Goal: Find specific page/section: Find specific page/section

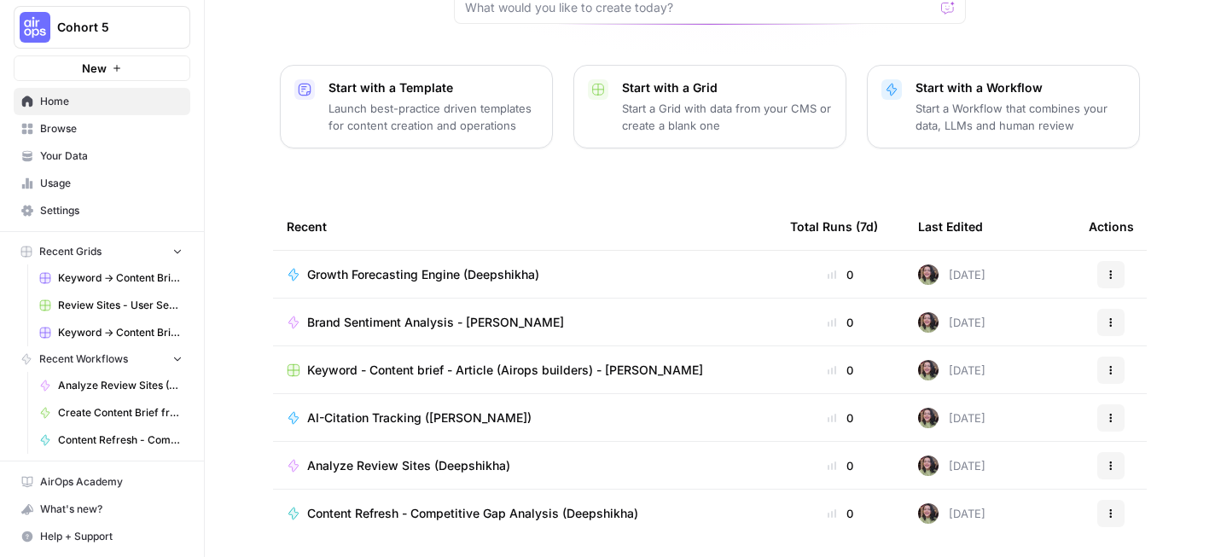
scroll to position [228, 0]
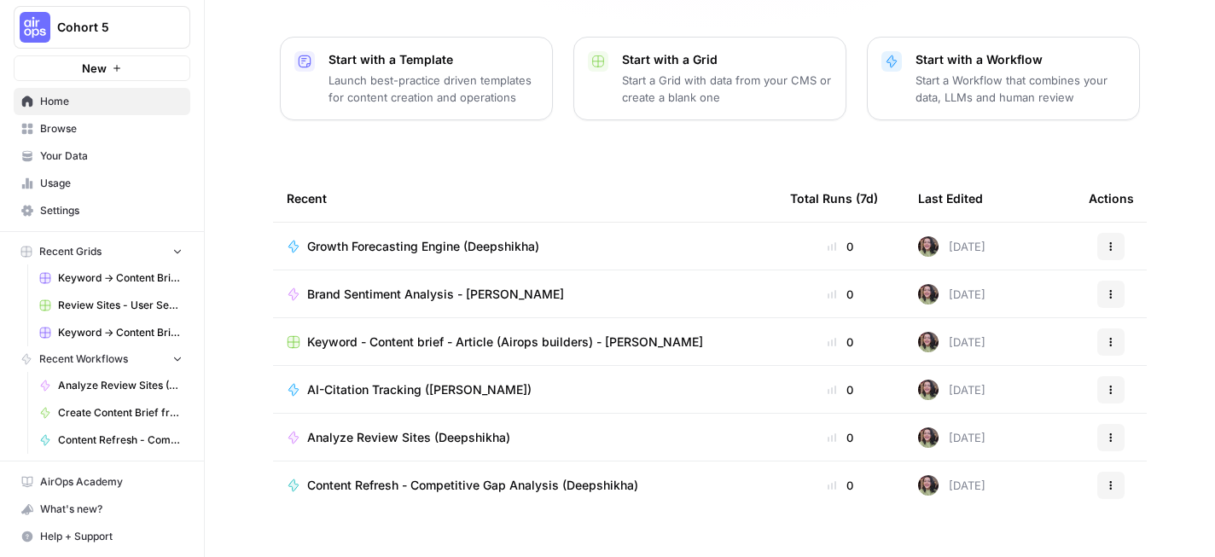
click at [346, 334] on span "Keyword - Content brief - Article (Airops builders) - [PERSON_NAME]" at bounding box center [505, 342] width 396 height 17
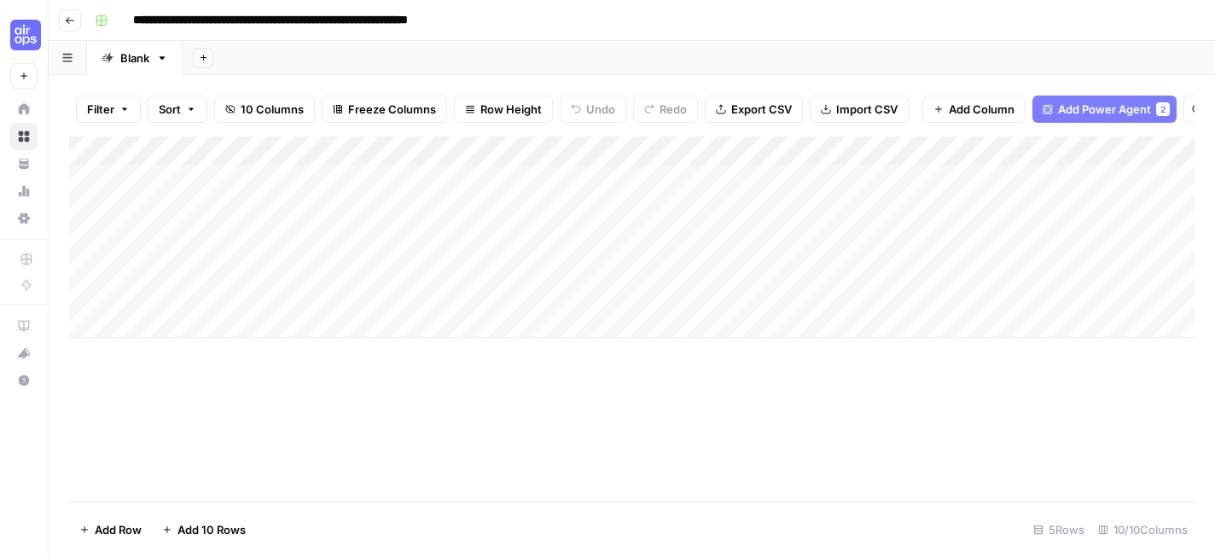
click at [68, 26] on button "Go back" at bounding box center [70, 20] width 22 height 22
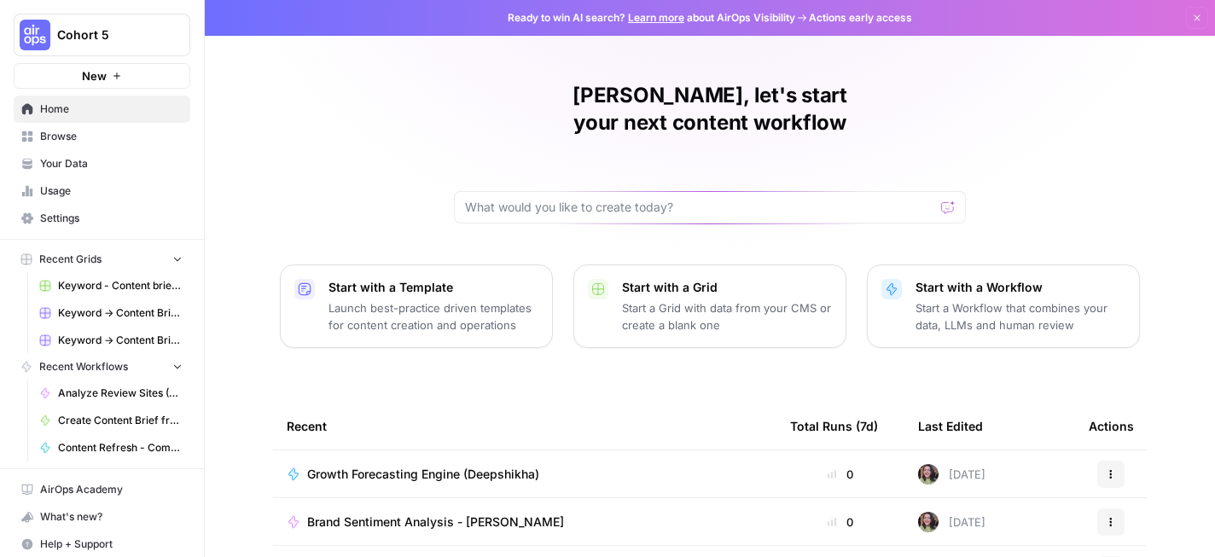
click at [97, 161] on span "Your Data" at bounding box center [111, 163] width 143 height 15
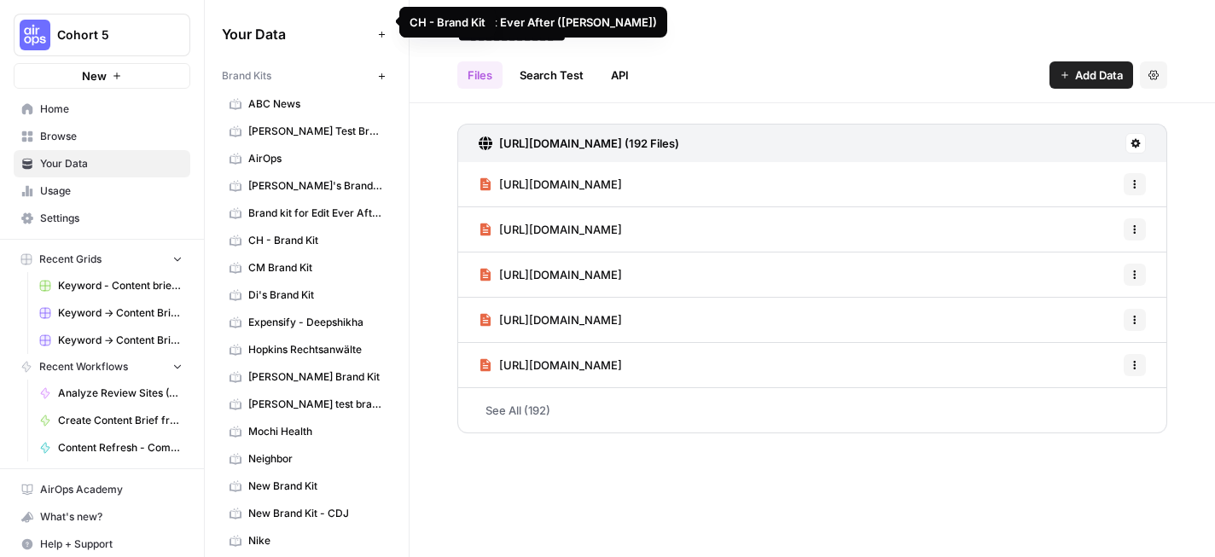
scroll to position [172, 0]
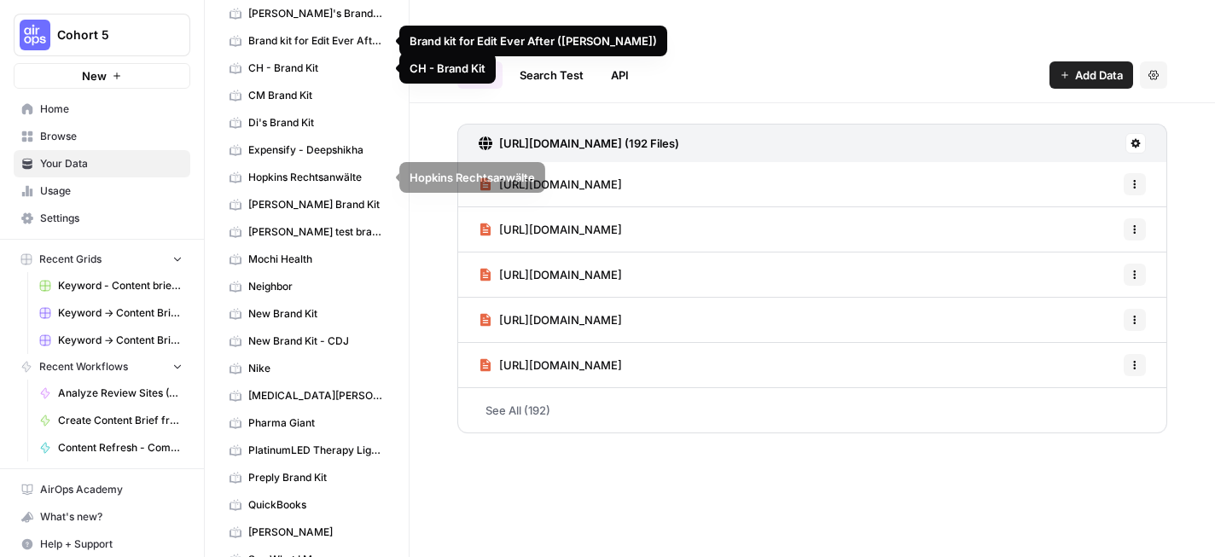
click at [332, 146] on span "Expensify - Deepshikha" at bounding box center [316, 150] width 136 height 15
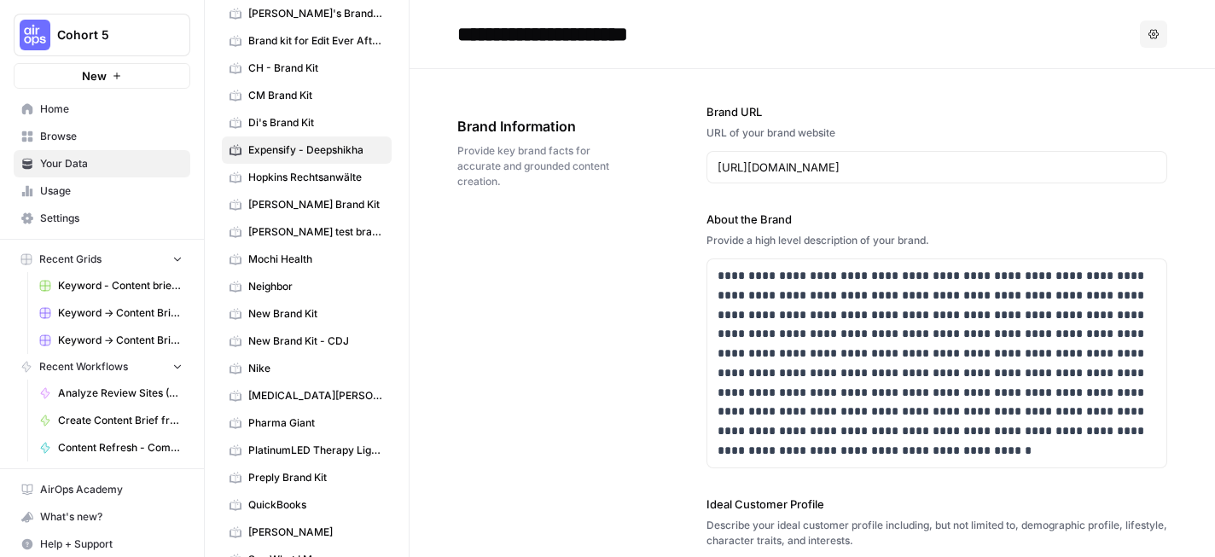
click at [100, 110] on span "Home" at bounding box center [111, 109] width 143 height 15
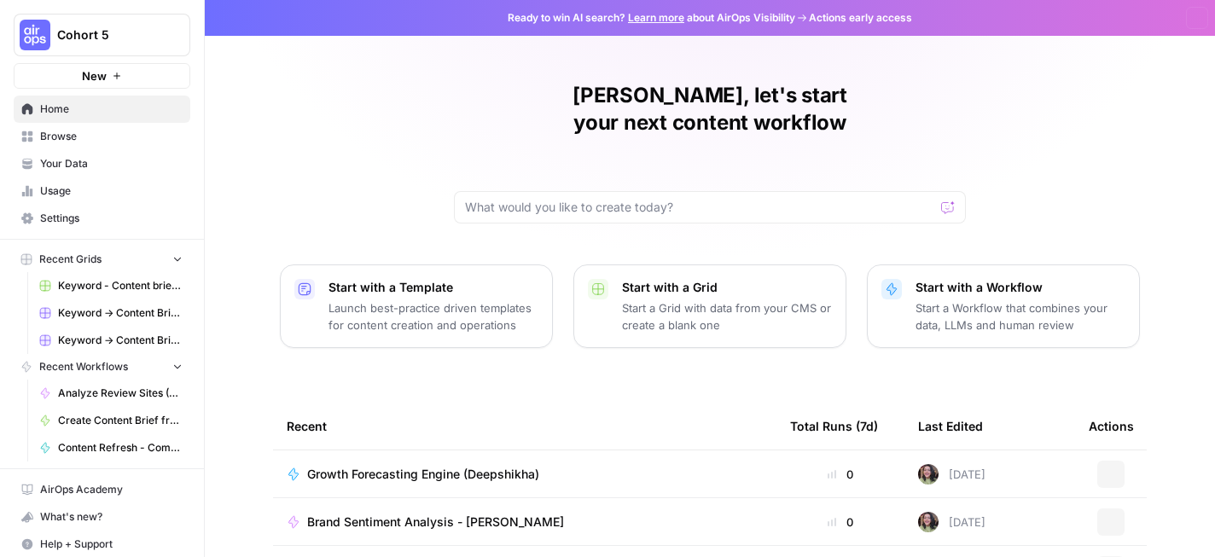
click at [103, 134] on span "Browse" at bounding box center [111, 136] width 143 height 15
click at [544, 199] on input "text" at bounding box center [699, 207] width 469 height 17
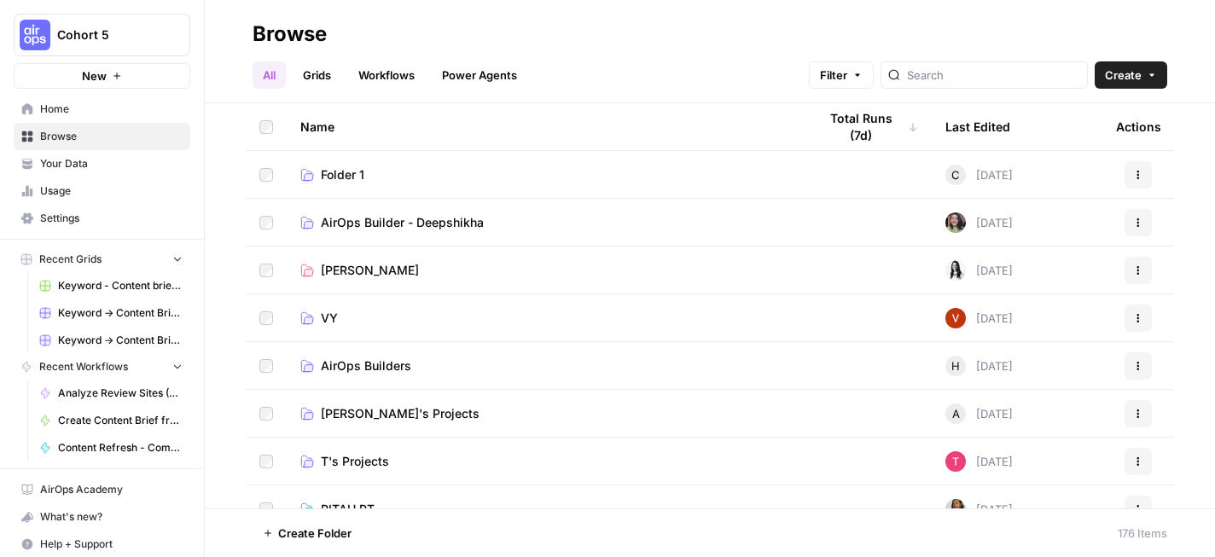
click at [1032, 84] on div at bounding box center [984, 74] width 207 height 27
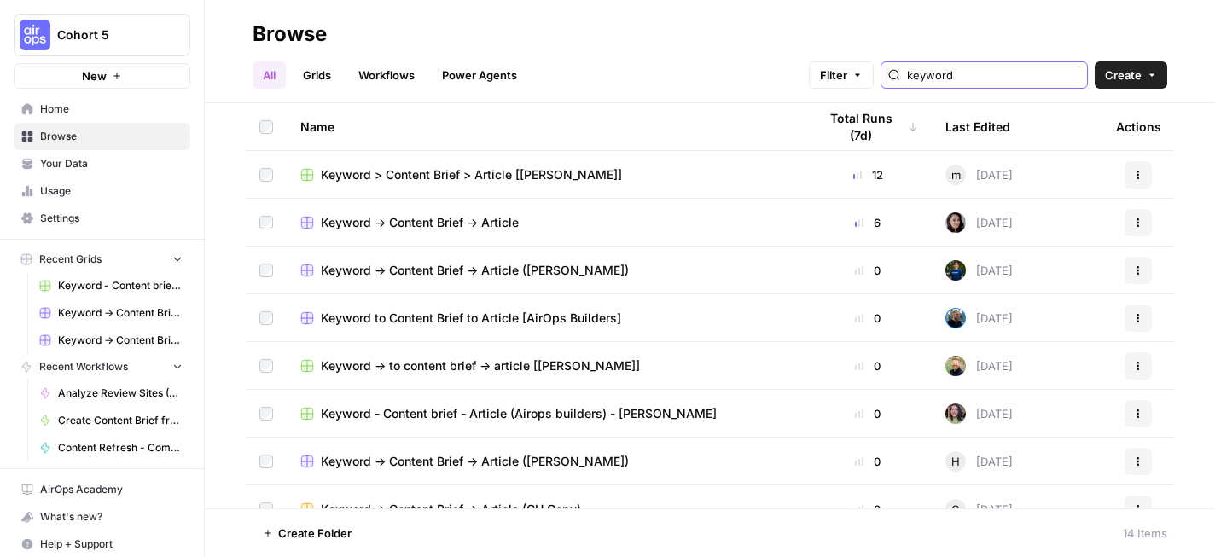
type input "keyword"
click at [505, 212] on td "Keyword -> Content Brief -> Article" at bounding box center [545, 222] width 517 height 47
click at [504, 229] on span "Keyword -> Content Brief -> Article" at bounding box center [420, 222] width 198 height 17
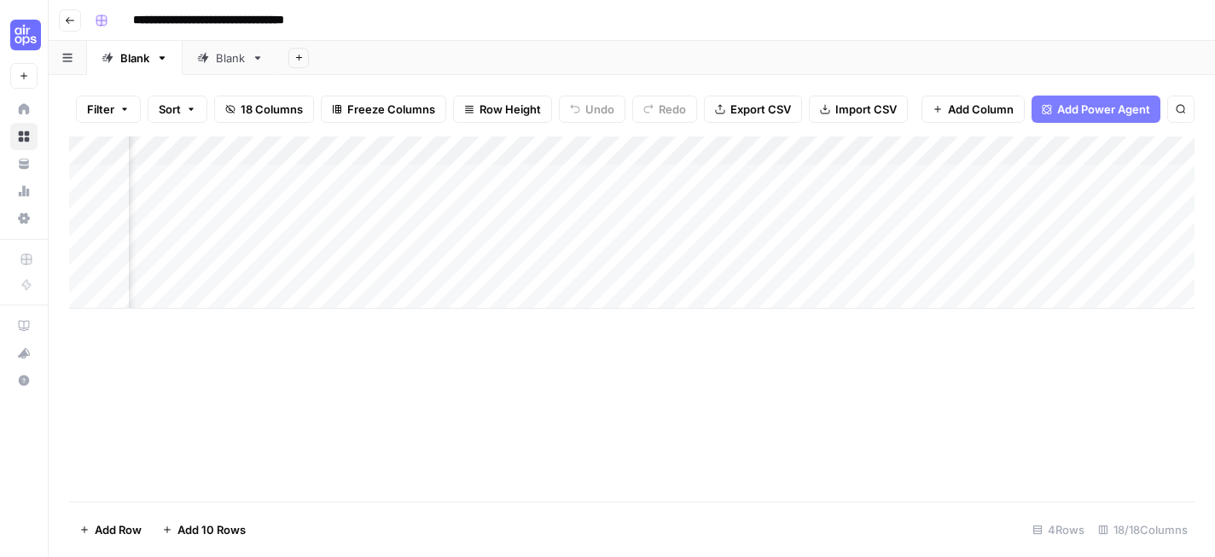
scroll to position [0, 1969]
